Goal: Task Accomplishment & Management: Manage account settings

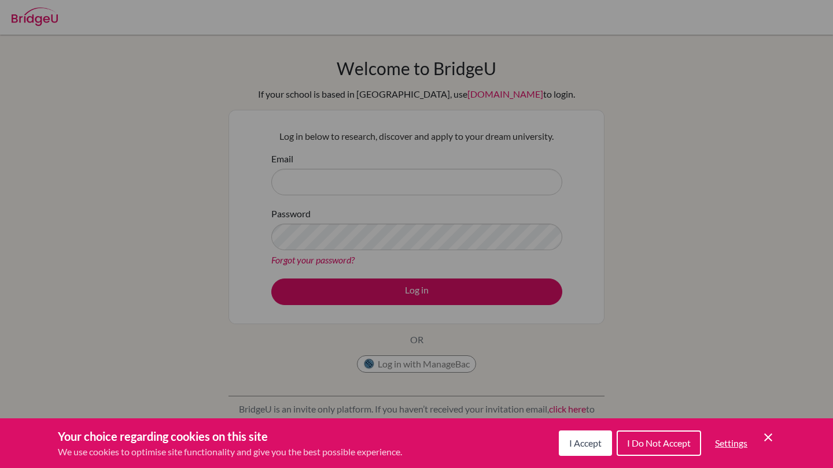
click at [450, 171] on div "Cookie Preferences" at bounding box center [416, 234] width 833 height 468
click at [597, 441] on span "I Accept" at bounding box center [585, 443] width 32 height 11
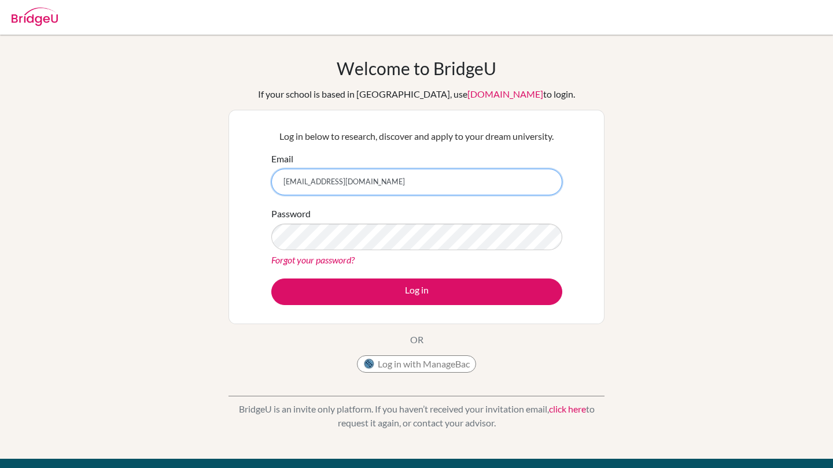
type input "cis220074@studentscis.com"
click at [555, 250] on div "Password Forgot your password?" at bounding box center [416, 237] width 291 height 60
click at [322, 260] on link "Forgot your password?" at bounding box center [312, 259] width 83 height 11
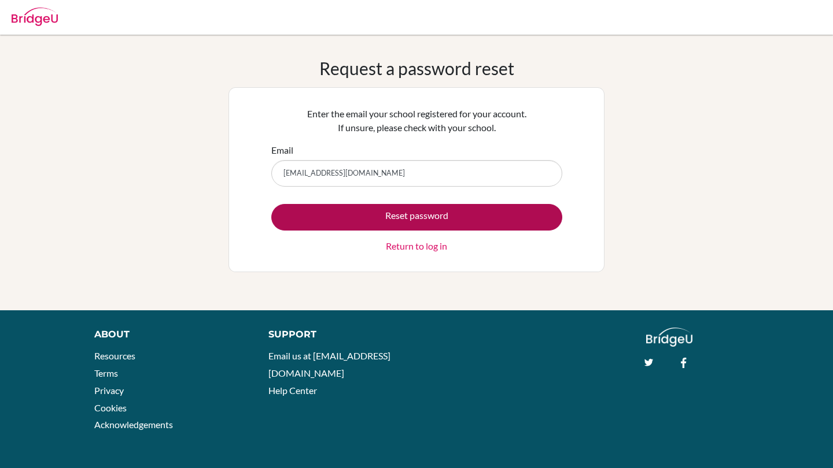
type input "[EMAIL_ADDRESS][DOMAIN_NAME]"
click at [498, 213] on button "Reset password" at bounding box center [416, 217] width 291 height 27
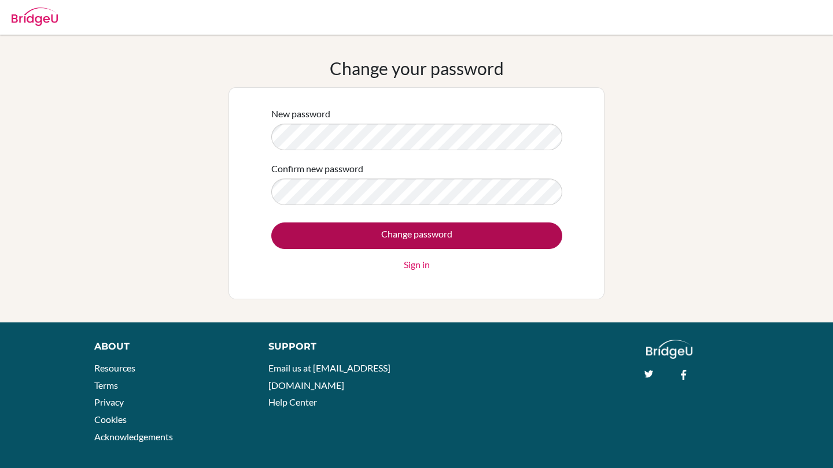
click at [472, 227] on input "Change password" at bounding box center [416, 236] width 291 height 27
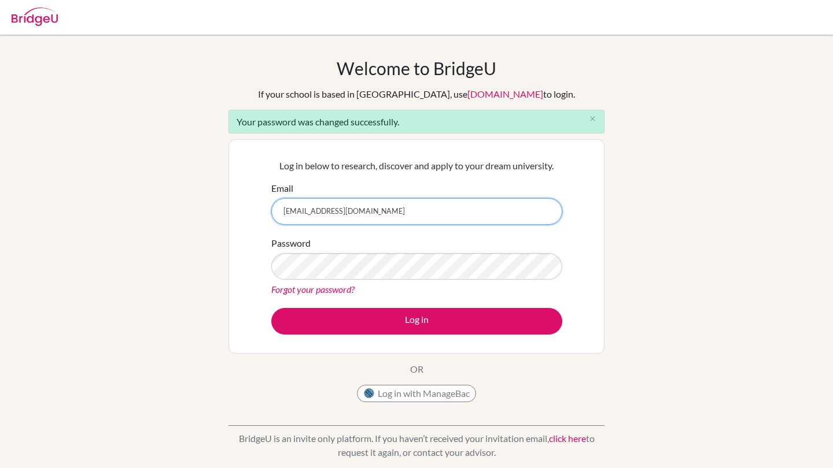
type input "[EMAIL_ADDRESS][DOMAIN_NAME]"
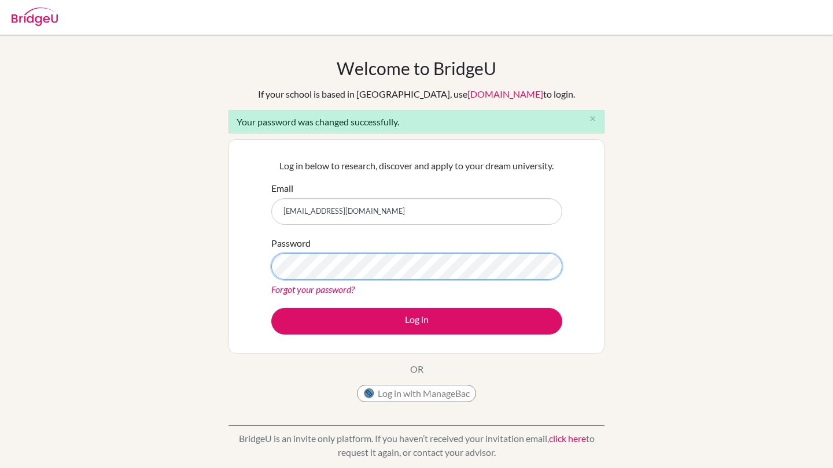
click at [416, 321] on button "Log in" at bounding box center [416, 321] width 291 height 27
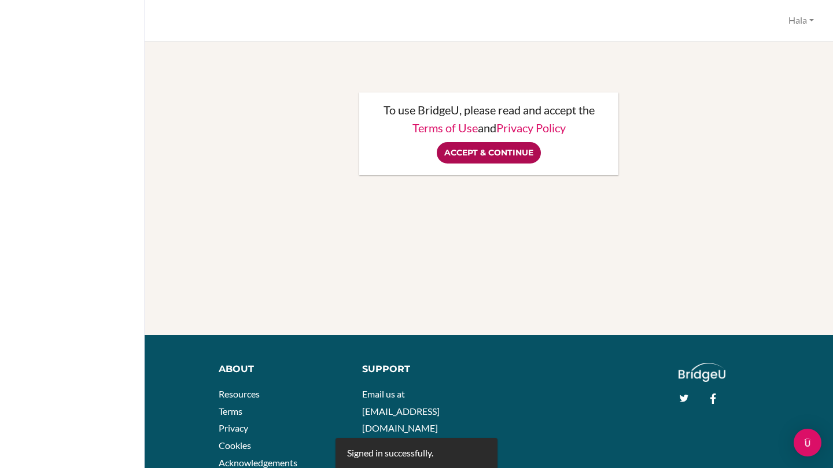
click at [489, 156] on input "Accept & Continue" at bounding box center [488, 152] width 104 height 21
